Goal: Feedback & Contribution: Leave review/rating

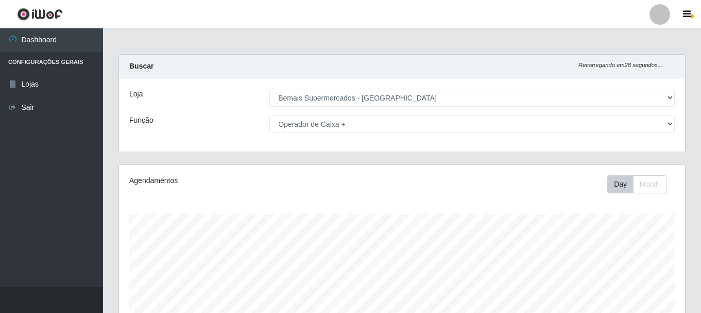
select select "249"
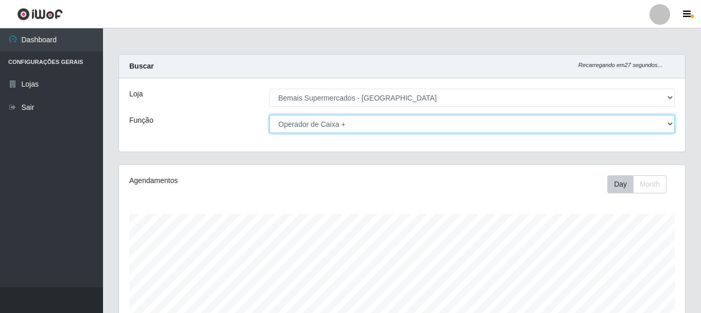
click at [309, 123] on select "[Selecione...] ASG ASG + ASG ++ Auxiliar de Depósito Auxiliar de Depósito + Aux…" at bounding box center [471, 124] width 405 height 18
click at [269, 115] on select "[Selecione...] ASG ASG + ASG ++ Auxiliar de Depósito Auxiliar de Depósito + Aux…" at bounding box center [471, 124] width 405 height 18
click at [308, 121] on select "[Selecione...] ASG ASG + ASG ++ Auxiliar de Depósito Auxiliar de Depósito + Aux…" at bounding box center [471, 124] width 405 height 18
select select "86"
click at [269, 115] on select "[Selecione...] ASG ASG + ASG ++ Auxiliar de Depósito Auxiliar de Depósito + Aux…" at bounding box center [471, 124] width 405 height 18
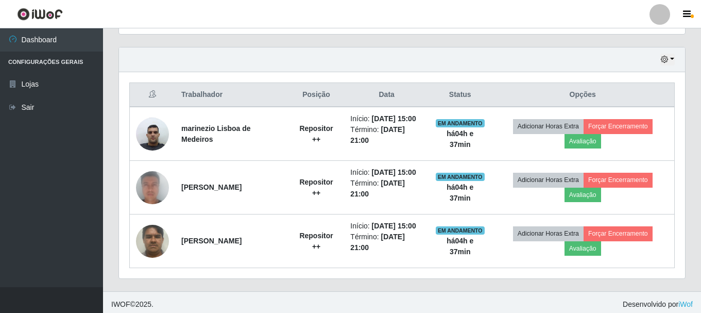
scroll to position [349, 0]
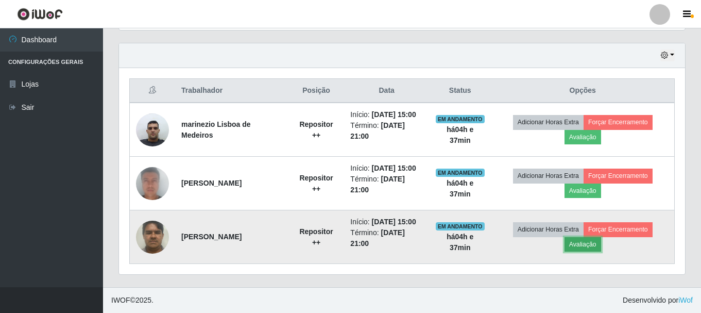
click at [589, 241] on button "Avaliação" at bounding box center [582, 244] width 37 height 14
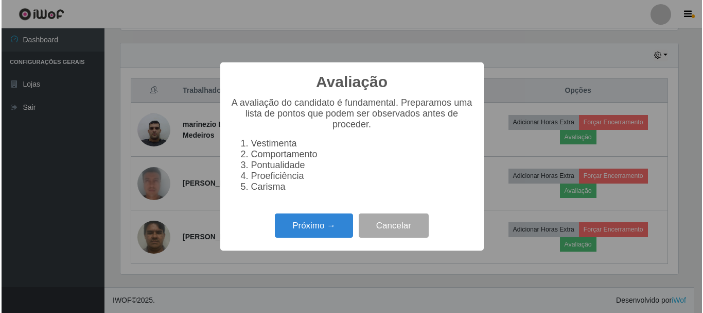
scroll to position [214, 561]
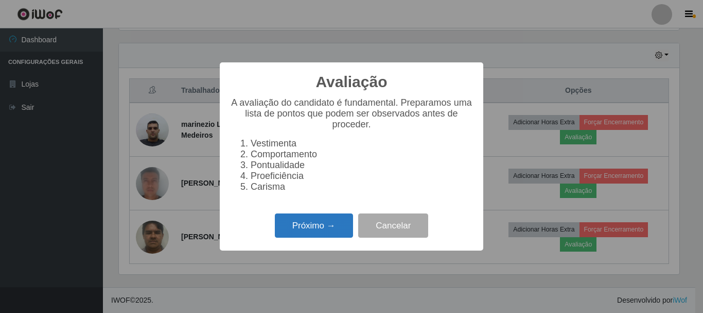
click at [294, 228] on button "Próximo →" at bounding box center [314, 225] width 78 height 24
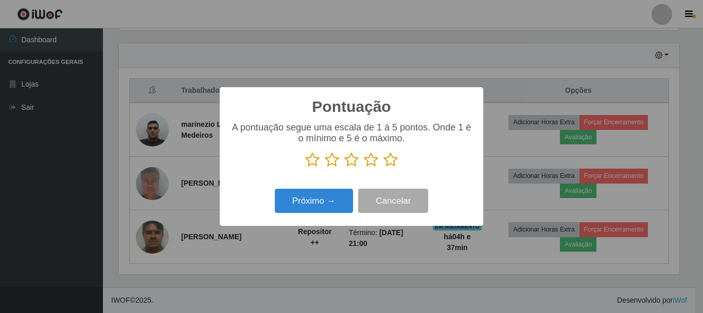
scroll to position [514670, 514323]
click at [309, 161] on icon at bounding box center [312, 159] width 14 height 15
click at [305, 167] on input "radio" at bounding box center [305, 167] width 0 height 0
click at [306, 204] on button "Próximo →" at bounding box center [314, 200] width 78 height 24
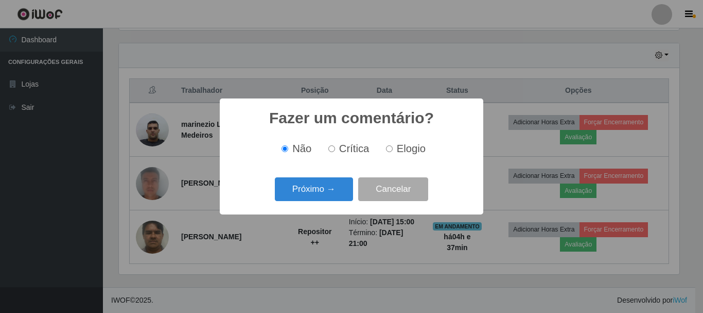
click at [332, 149] on input "Crítica" at bounding box center [331, 148] width 7 height 7
radio input "true"
click at [324, 189] on button "Próximo →" at bounding box center [314, 189] width 78 height 24
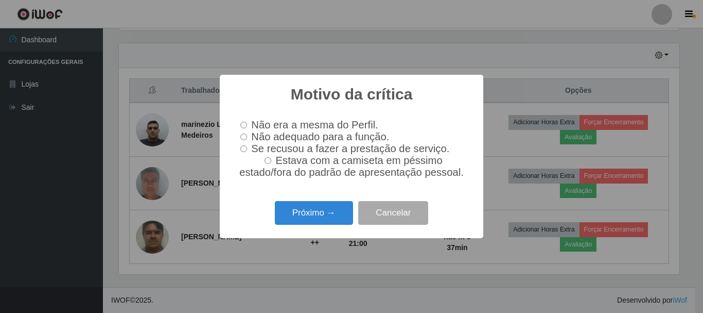
click at [245, 137] on input "Não adequado para a função." at bounding box center [243, 136] width 7 height 7
radio input "true"
click at [285, 211] on button "Próximo →" at bounding box center [314, 213] width 78 height 24
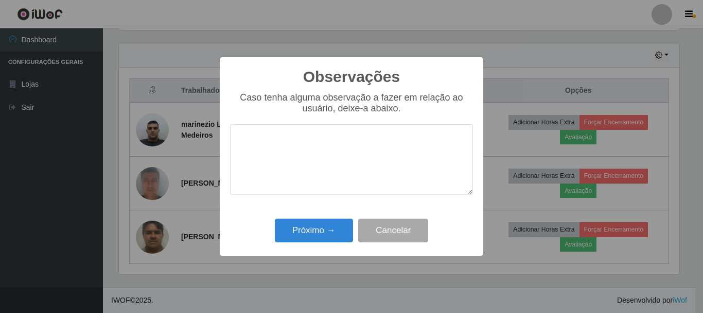
click at [258, 146] on textarea at bounding box center [351, 159] width 243 height 71
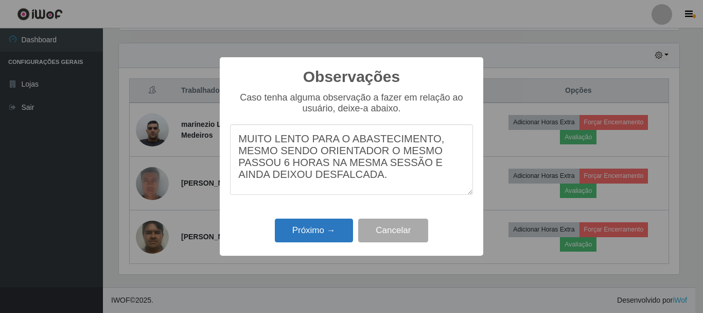
type textarea "MUITO LENTO PARA O ABASTECIMENTO, MESMO SENDO ORIENTADOR O MESMO PASSOU 6 HORAS…"
drag, startPoint x: 309, startPoint y: 236, endPoint x: 314, endPoint y: 229, distance: 8.6
click at [309, 235] on button "Próximo →" at bounding box center [314, 230] width 78 height 24
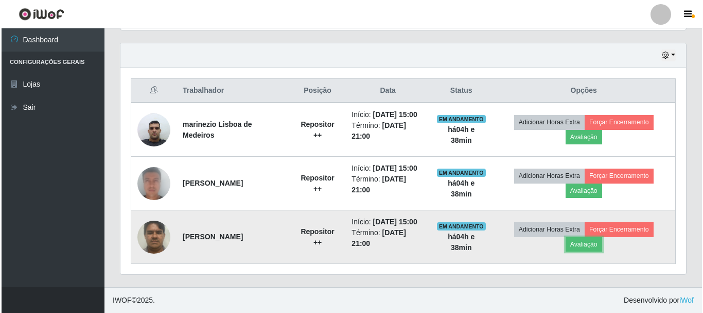
scroll to position [214, 566]
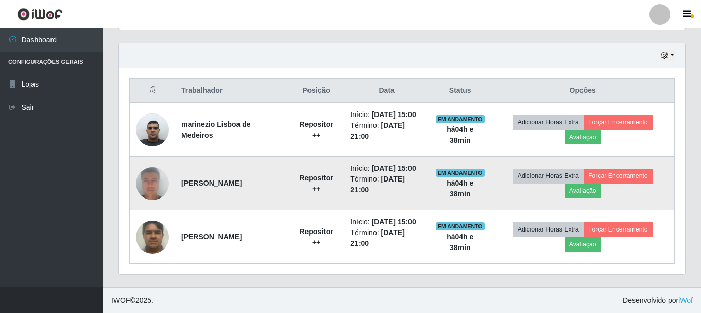
click at [152, 178] on img at bounding box center [152, 183] width 33 height 68
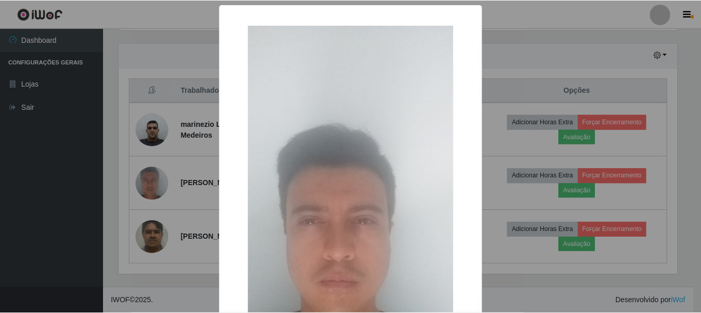
scroll to position [214, 561]
click at [151, 178] on div "× OK Cancel" at bounding box center [351, 156] width 703 height 313
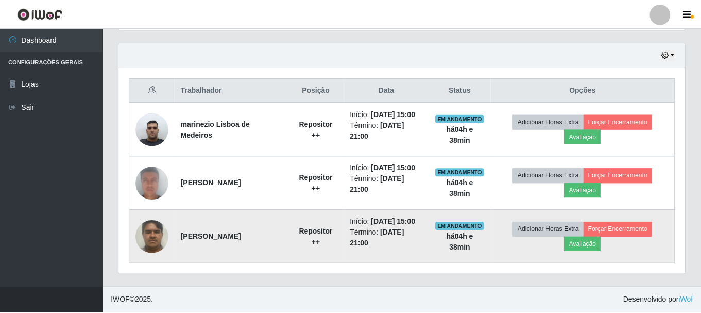
scroll to position [214, 566]
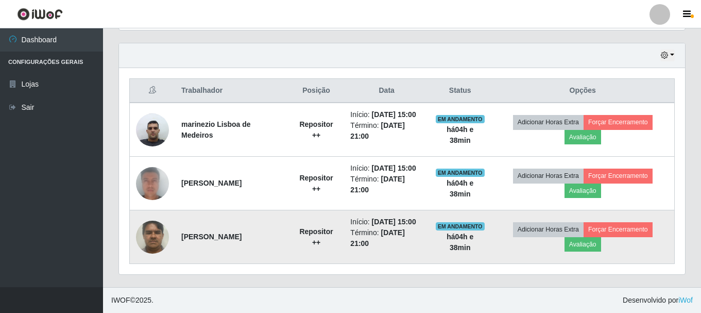
click at [141, 247] on img at bounding box center [152, 237] width 33 height 44
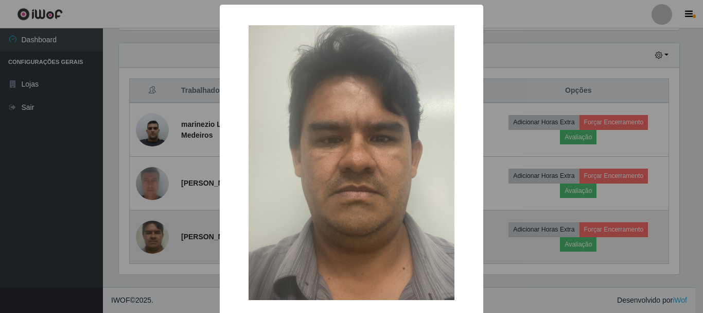
click at [141, 247] on div "× OK Cancel" at bounding box center [351, 156] width 703 height 313
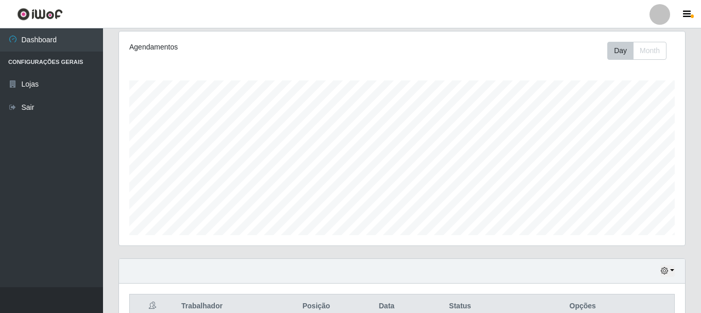
scroll to position [40, 0]
